Goal: Answer question/provide support: Share knowledge or assist other users

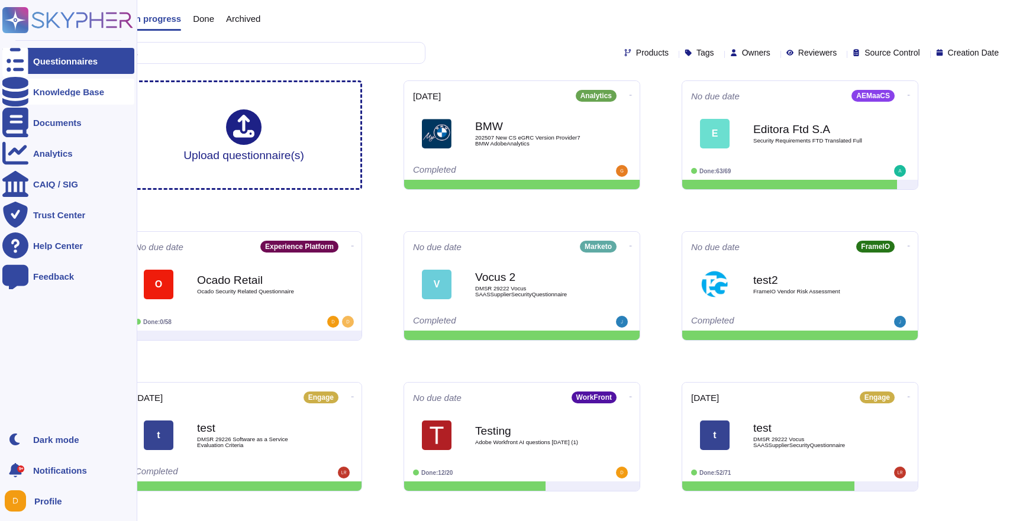
click at [13, 85] on div at bounding box center [15, 92] width 26 height 26
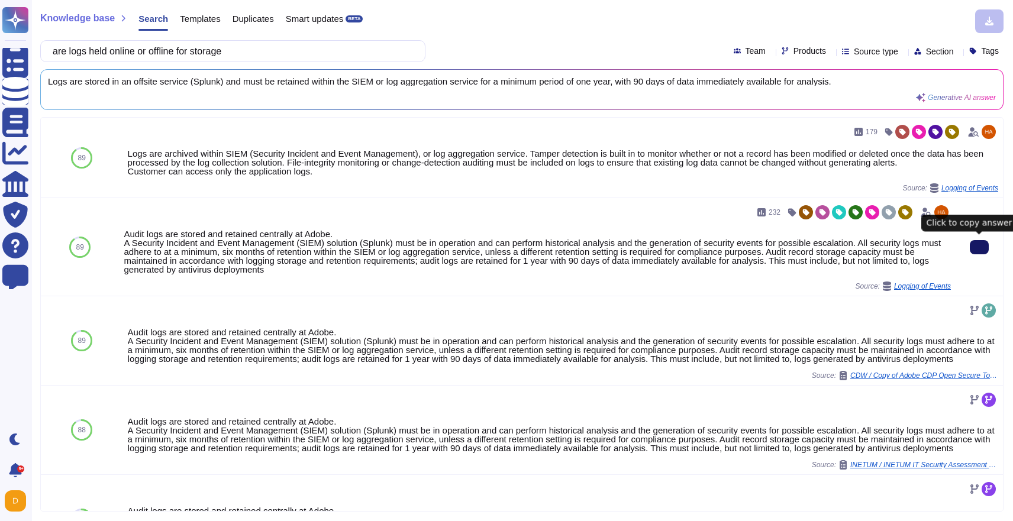
click at [979, 247] on icon at bounding box center [979, 247] width 0 height 0
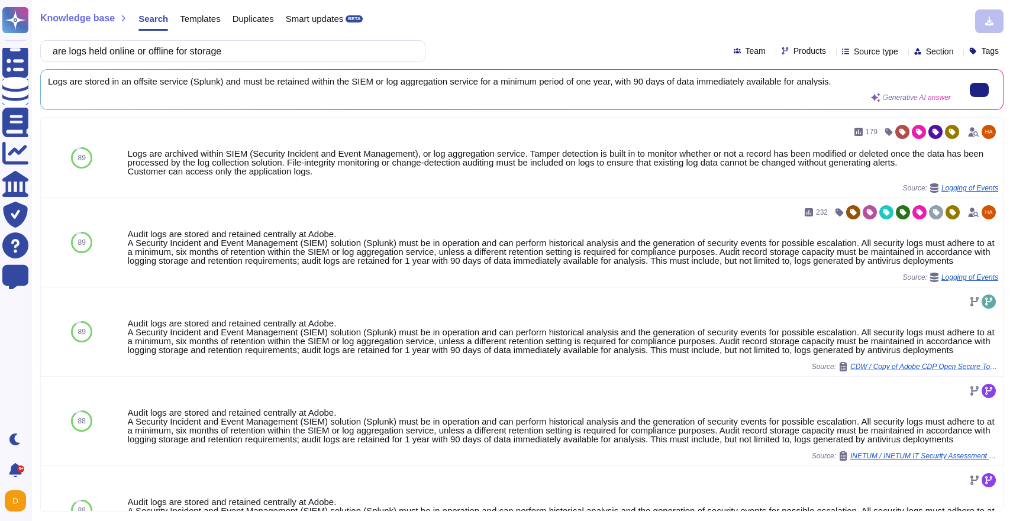
click at [273, 83] on span "Logs are stored in an offsite service (Splunk) and must be retained within the …" at bounding box center [499, 81] width 903 height 9
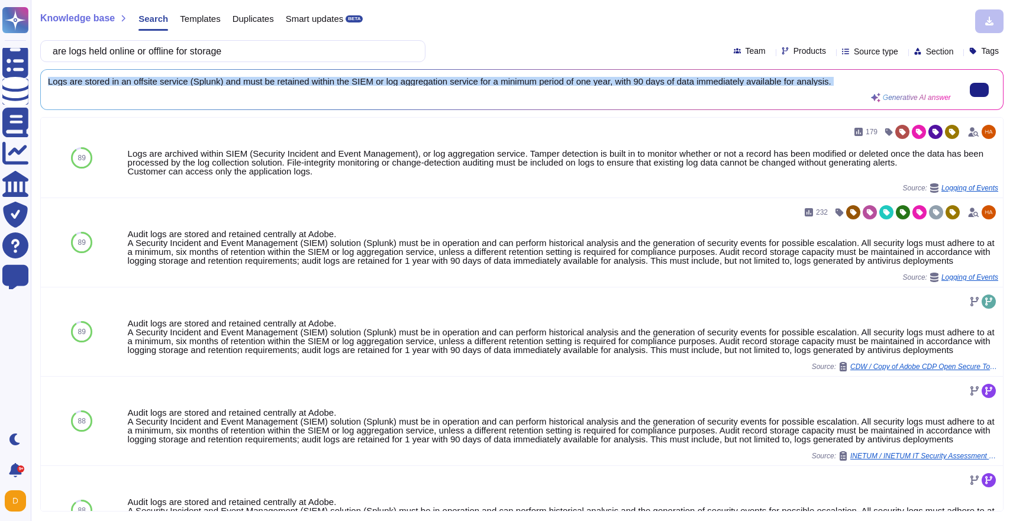
click at [273, 83] on span "Logs are stored in an offsite service (Splunk) and must be retained within the …" at bounding box center [499, 81] width 903 height 9
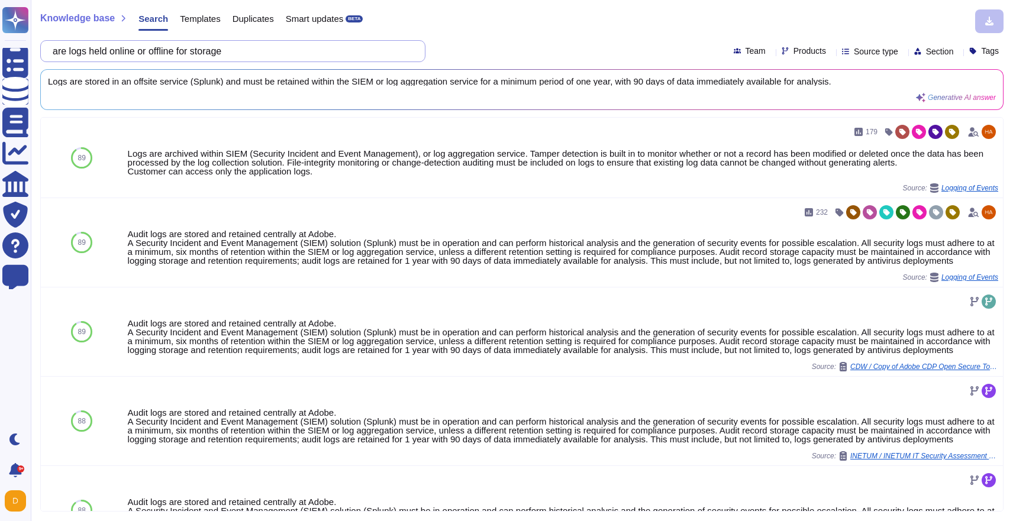
click at [272, 51] on input "are logs held online or offline for storage" at bounding box center [230, 51] width 366 height 21
paste input "Why is the log retention period defined as a range (180 to 365 days) instead of…"
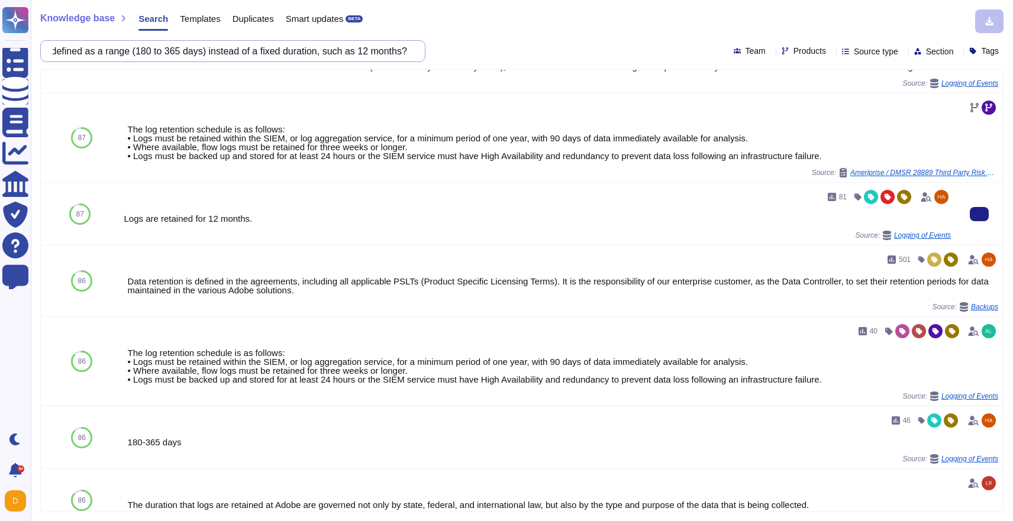
scroll to position [130, 0]
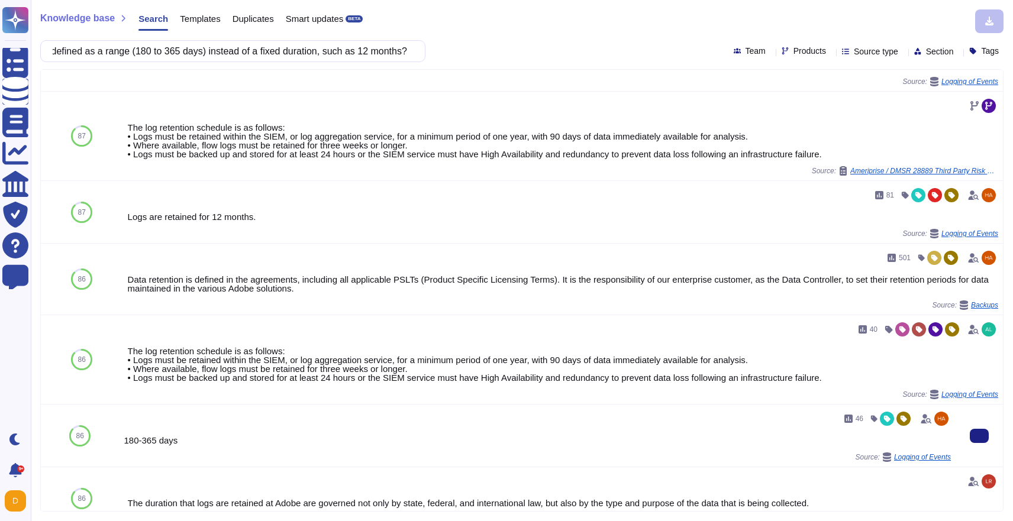
type input "Why is the log retention period defined as a range (180 to 365 days) instead of…"
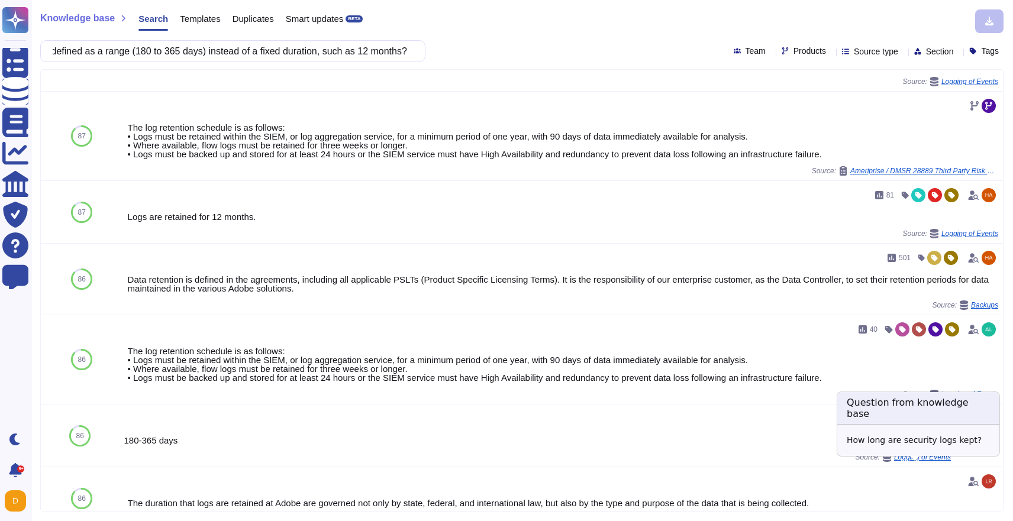
scroll to position [0, 0]
click at [934, 461] on span "Logging of Events" at bounding box center [922, 457] width 57 height 7
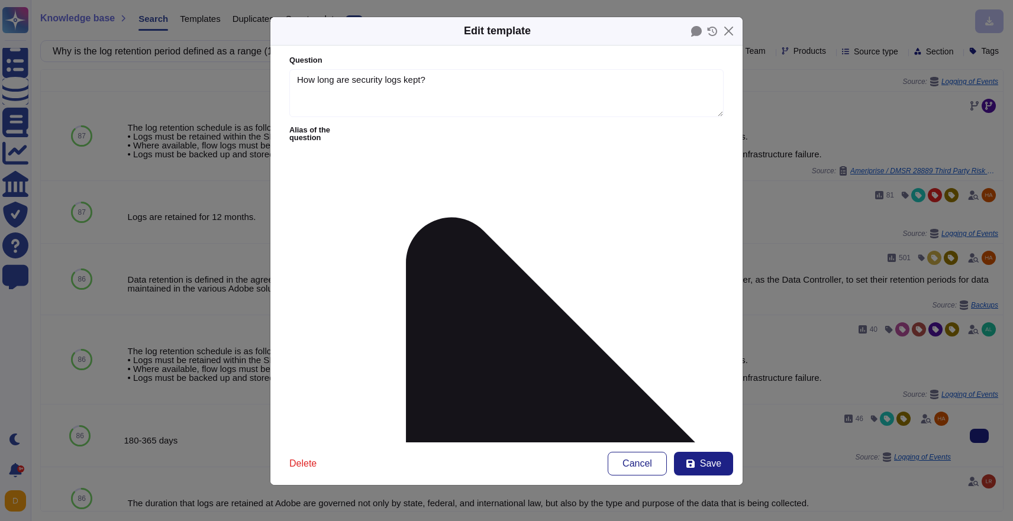
type textarea "How long are security logs kept?"
type textarea "180-365 days"
click at [715, 28] on icon at bounding box center [712, 31] width 11 height 9
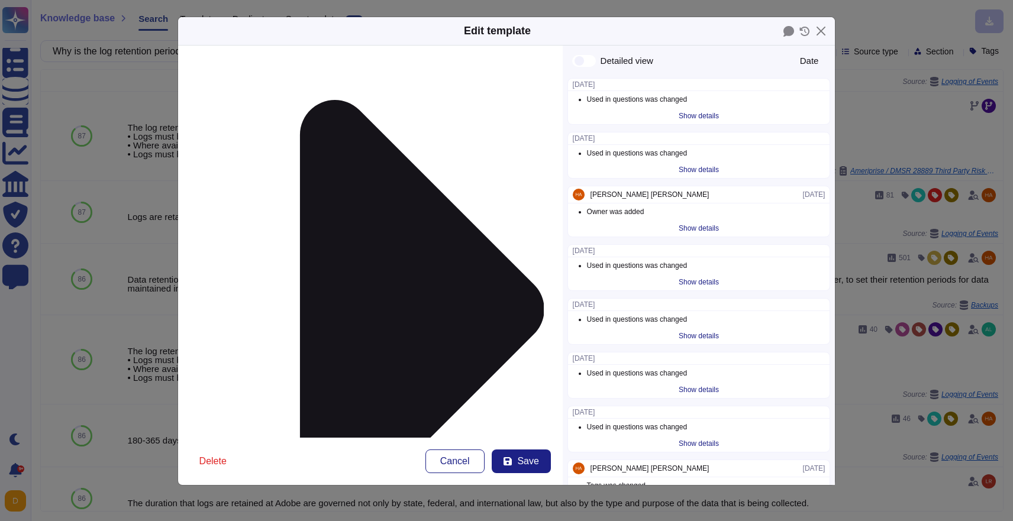
scroll to position [166, 0]
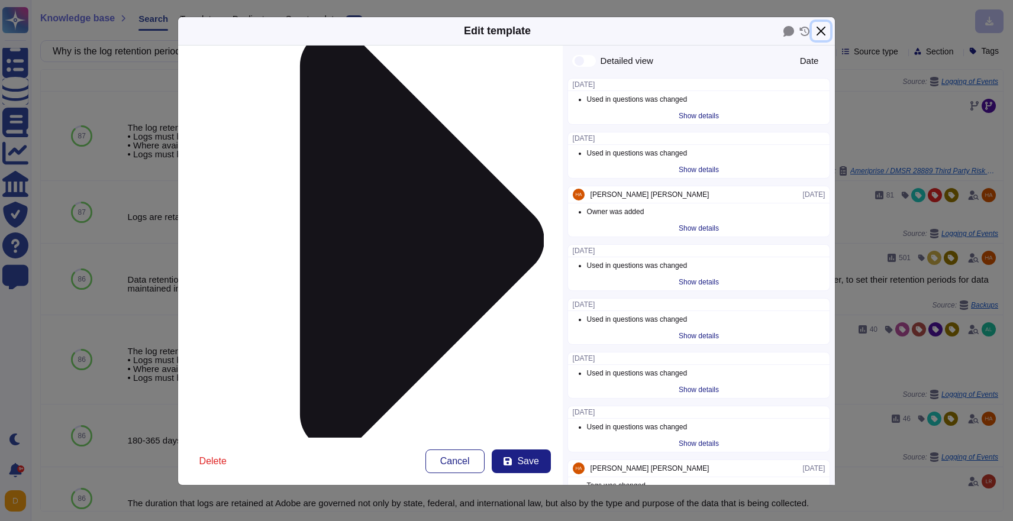
click at [821, 27] on button "Close" at bounding box center [821, 31] width 18 height 18
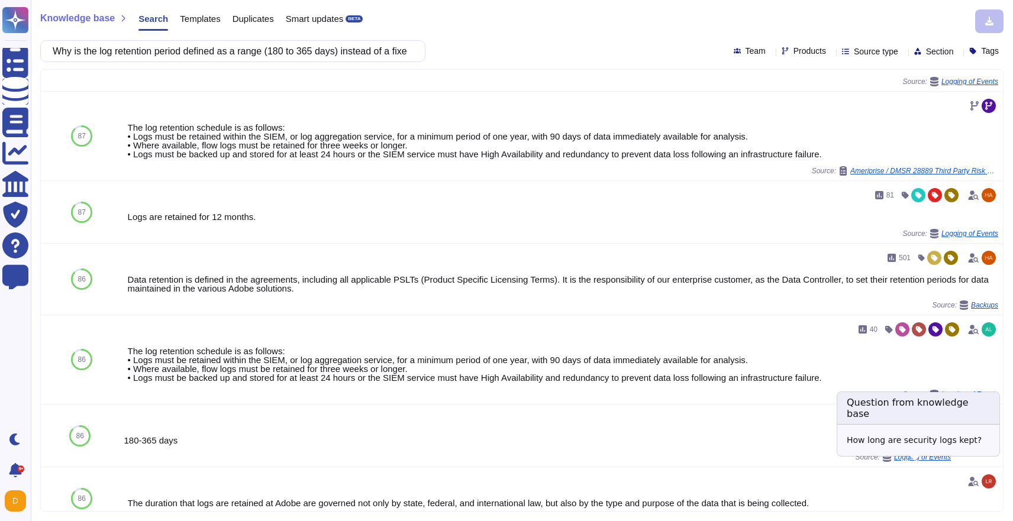
click at [907, 461] on span "Logging of Events" at bounding box center [922, 457] width 57 height 7
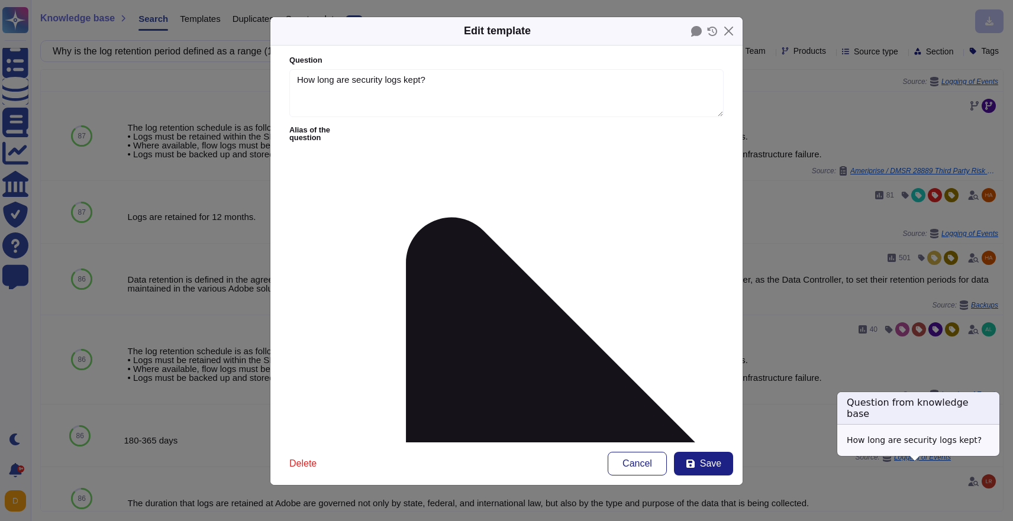
type textarea "How long are security logs kept?"
type textarea "180-365 days"
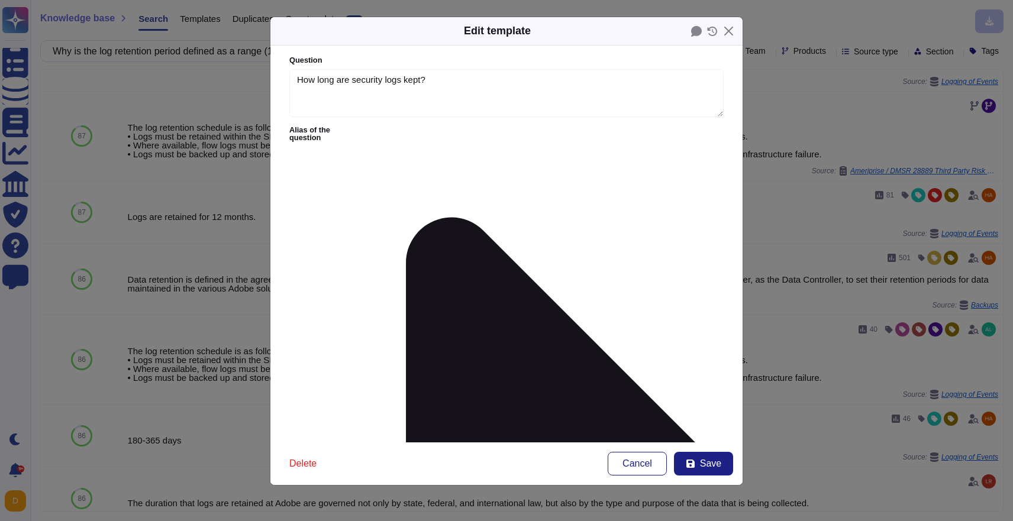
click at [389, 127] on icon at bounding box center [542, 491] width 364 height 728
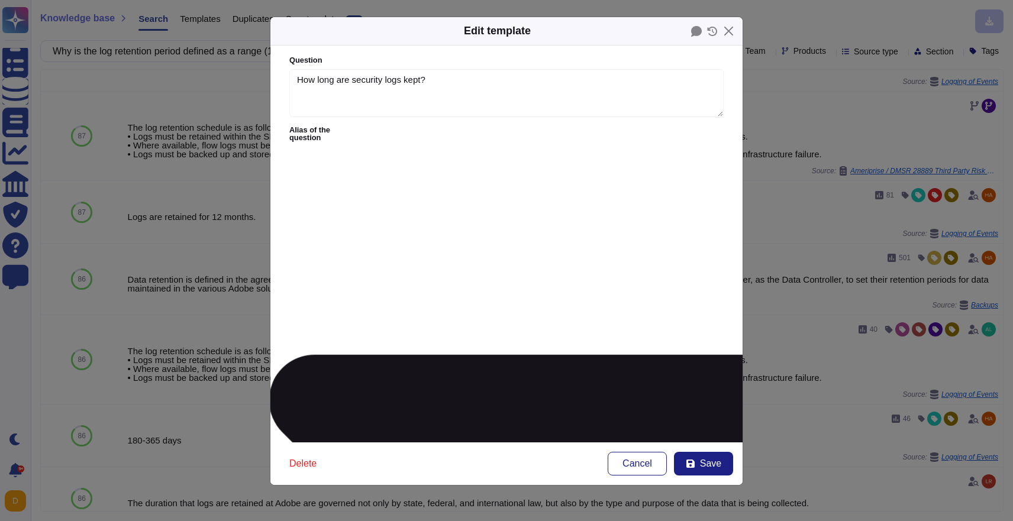
type textarea "How long does the supplier have to inform the beneficiary of a security inciden…"
type textarea "How long are security logs kept?"
type textarea "[TECHNICAL_ID] How long does a typical migration take?"
type textarea "How long are backups retained?"
type textarea "How long are the deleted files stored?"
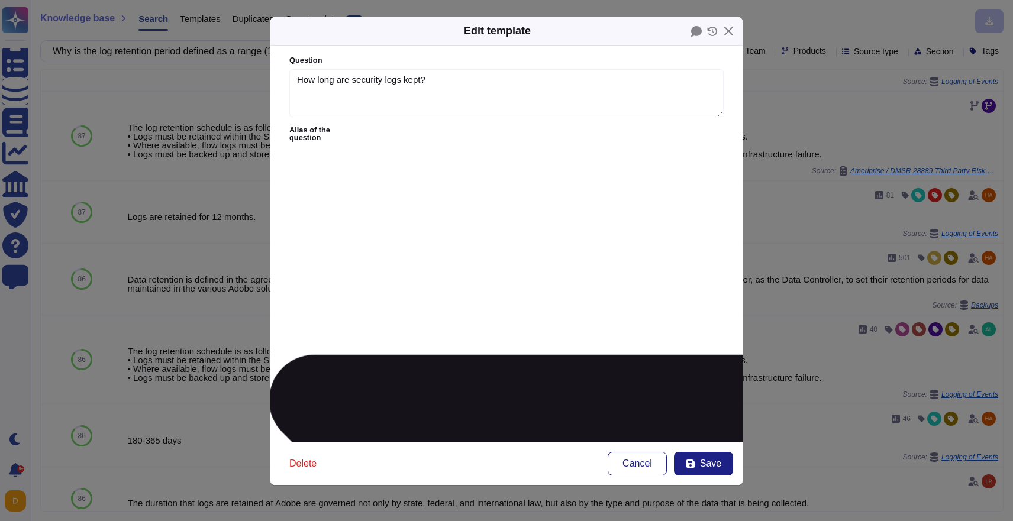
type textarea "What is the retention period of the security logs stored in the data archive so…"
type textarea "14.13.a How long before the ID is unlocked?"
type textarea "How long does the application keep access/change logs?"
type textarea "How long does a typical implementation take? What factors could extend this tim…"
click at [389, 309] on icon at bounding box center [542, 491] width 728 height 364
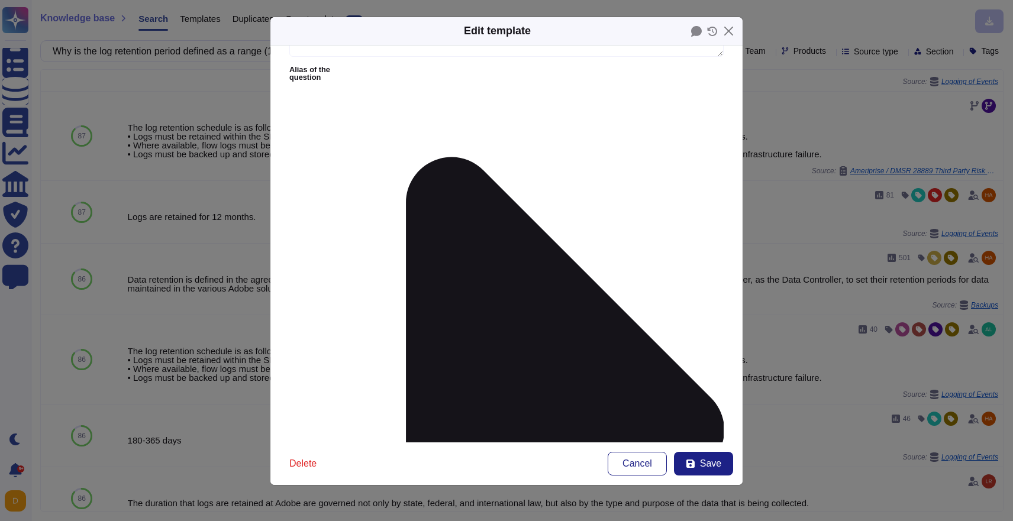
scroll to position [127, 0]
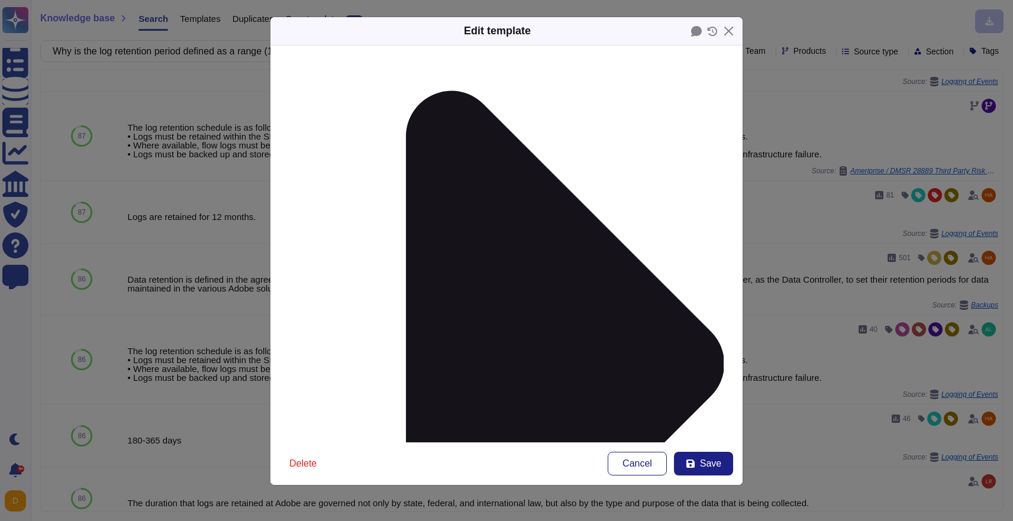
click at [728, 31] on button "Close" at bounding box center [728, 31] width 18 height 18
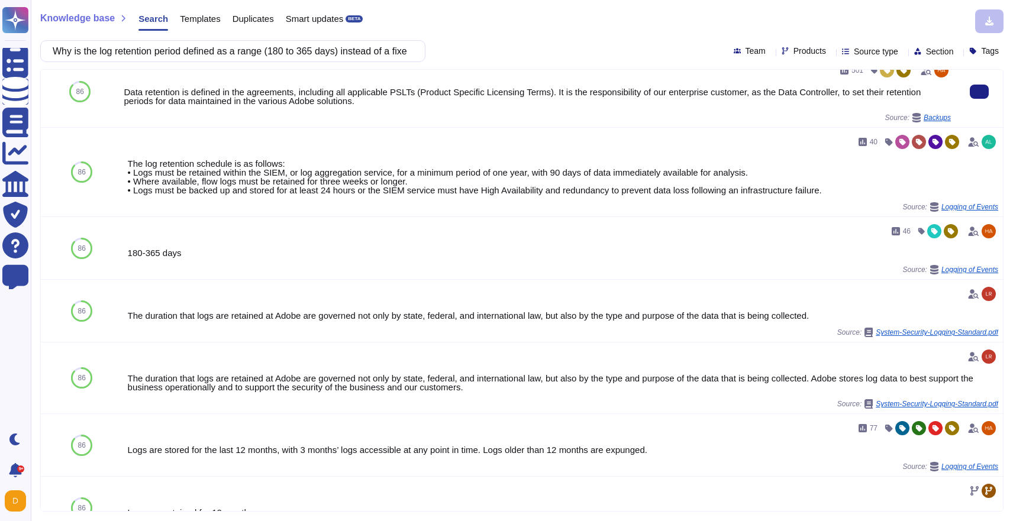
scroll to position [367, 0]
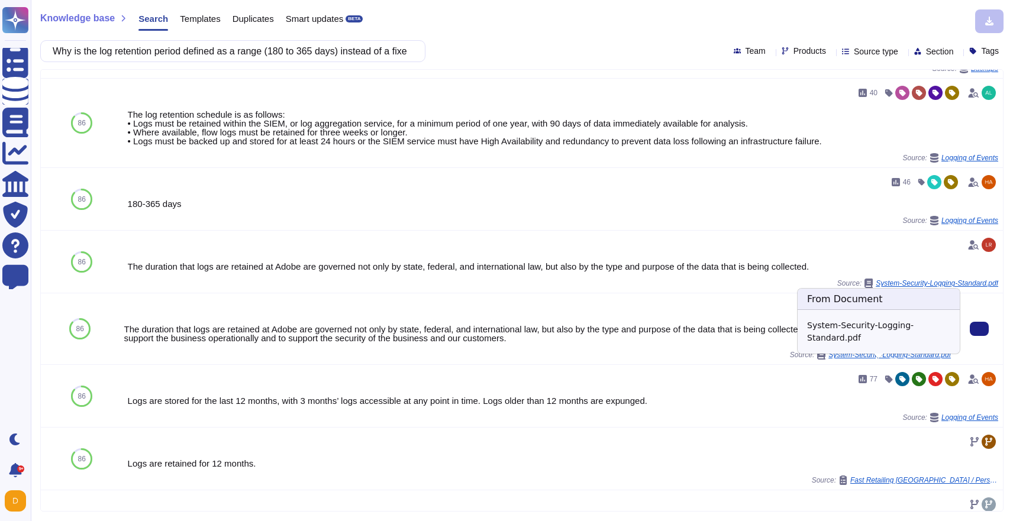
click at [893, 359] on span "System-Security-Logging-Standard.pdf" at bounding box center [889, 354] width 122 height 7
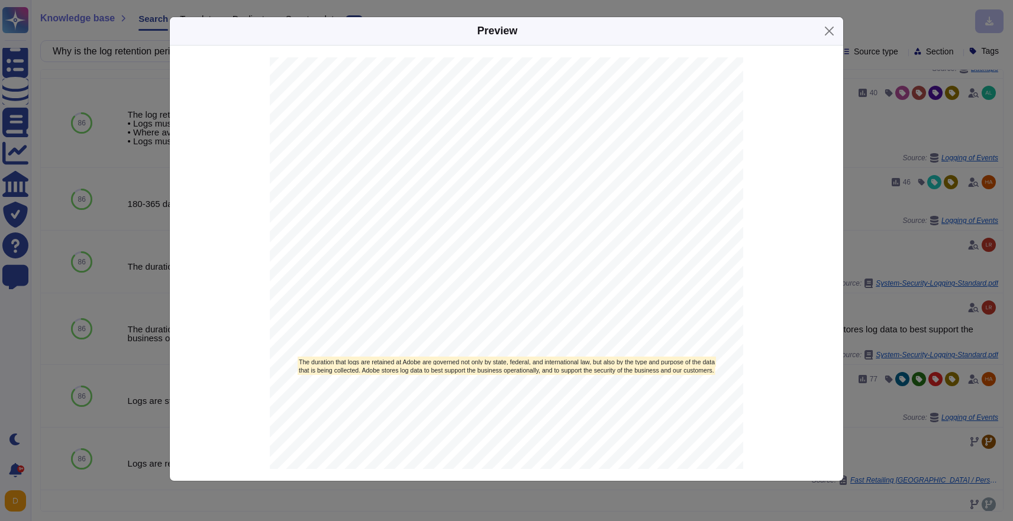
scroll to position [1286, 0]
click at [353, 361] on mark "The duration that logs are retained at Adobe are governed not only by state, fe…" at bounding box center [507, 361] width 418 height 10
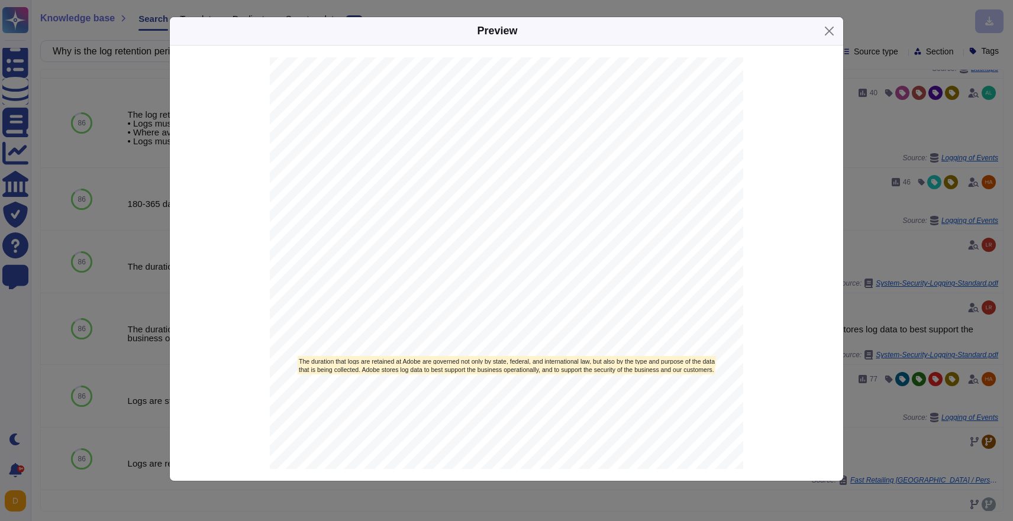
click at [671, 375] on div "Infrastructure Logging Standard | Version 8.0 3 of 8 [TECHNICAL_ID] Object or a…" at bounding box center [506, 302] width 473 height 612
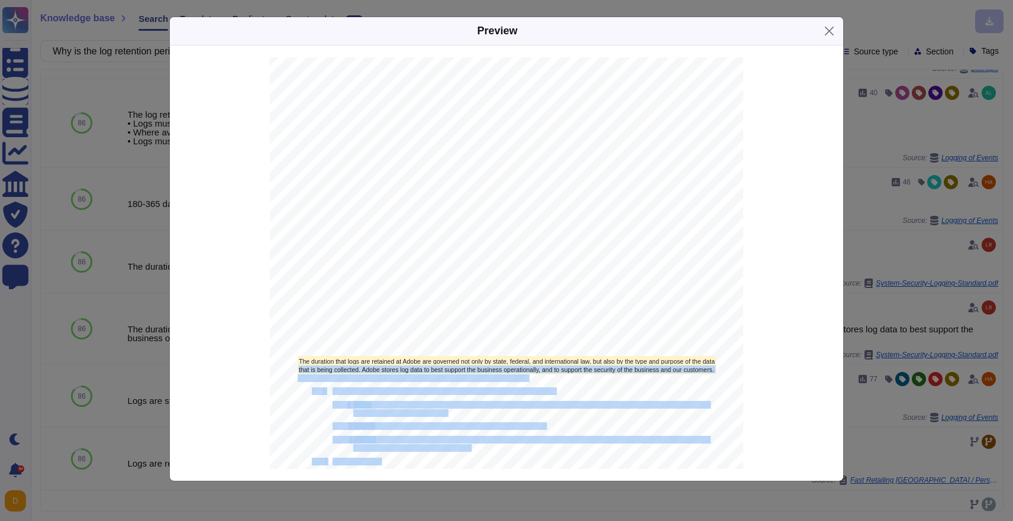
drag, startPoint x: 717, startPoint y: 373, endPoint x: 336, endPoint y: 364, distance: 380.5
click at [336, 364] on div "Infrastructure Logging Standard | Version 8.0 3 of 8 [TECHNICAL_ID] Object or a…" at bounding box center [506, 302] width 473 height 612
click at [336, 364] on mark "that is being collected. Adobe stores log data to best support the business ope…" at bounding box center [507, 369] width 418 height 10
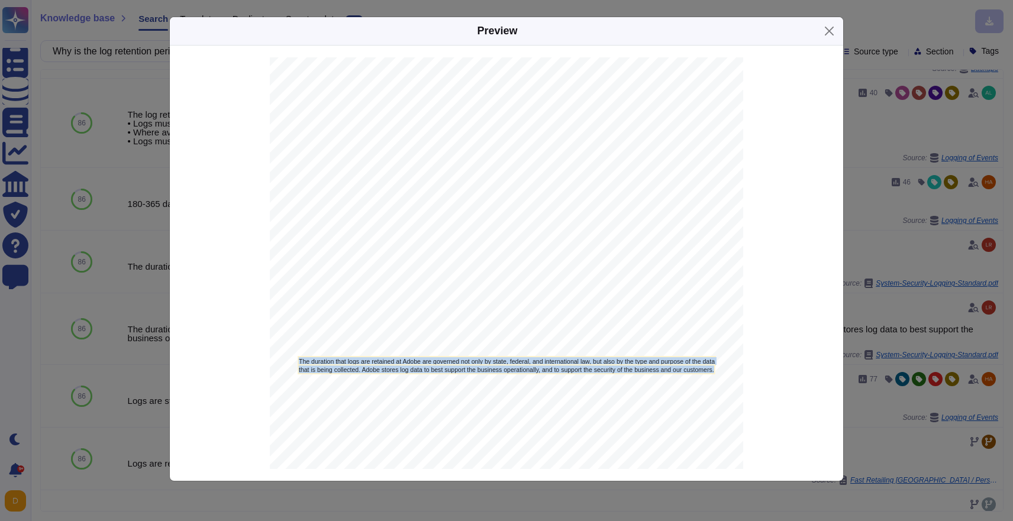
drag, startPoint x: 299, startPoint y: 358, endPoint x: 714, endPoint y: 367, distance: 414.9
copy span "The duration that logs are retained at Adobe are governed not only by state, fe…"
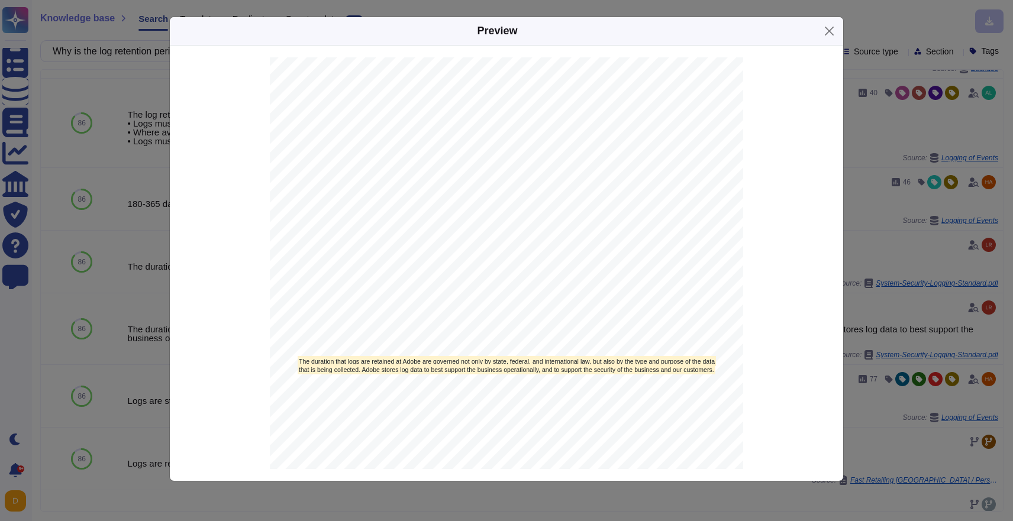
click at [146, 93] on div "Preview 1. Overview Event collection is critical to meeting Adobe’s (and Adobe’…" at bounding box center [506, 260] width 1013 height 521
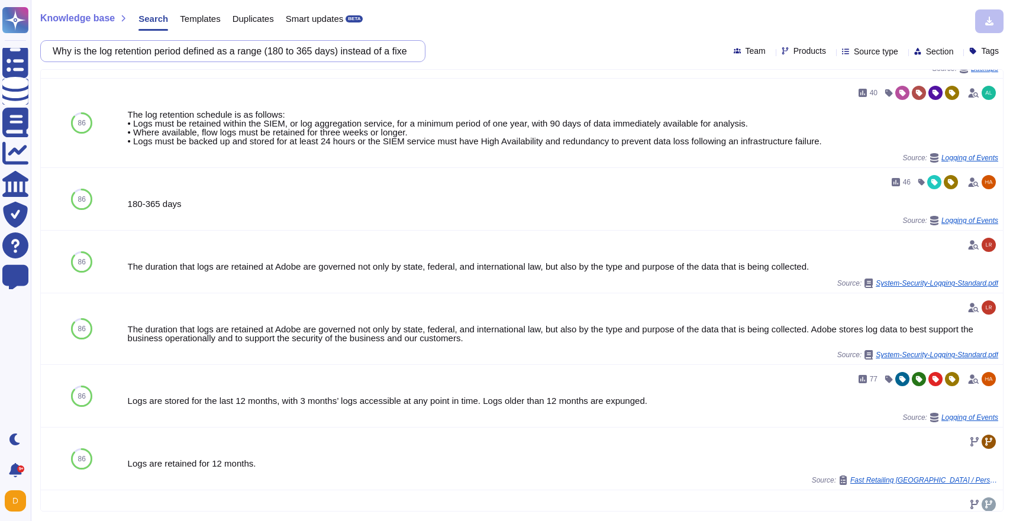
click at [155, 55] on input "Why is the log retention period defined as a range (180 to 365 days) instead of…" at bounding box center [230, 51] width 366 height 21
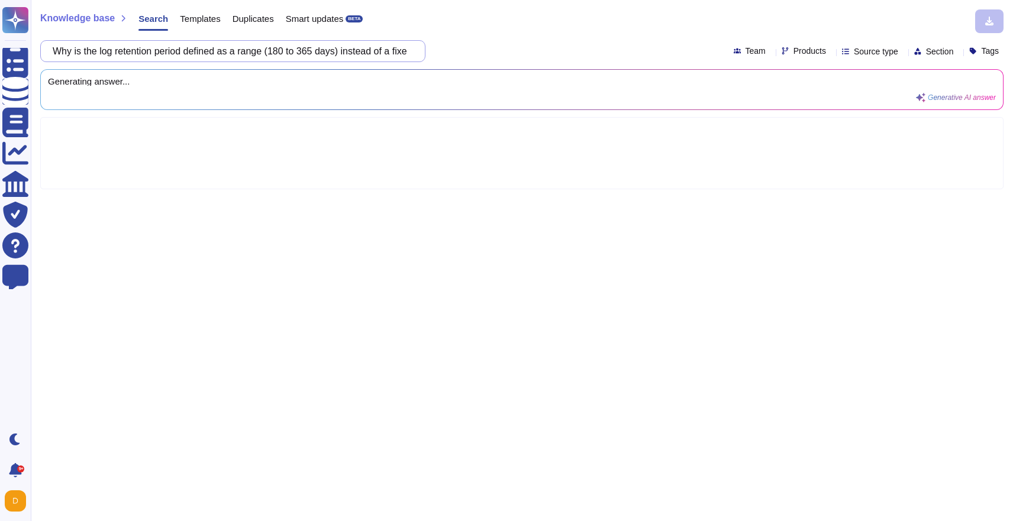
scroll to position [0, 0]
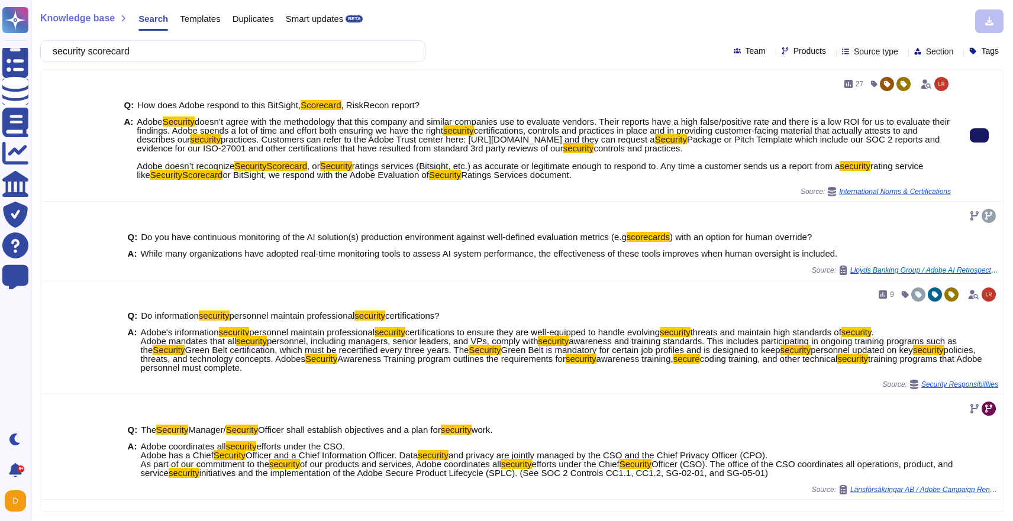
type input "security scorecard"
